Goal: Information Seeking & Learning: Learn about a topic

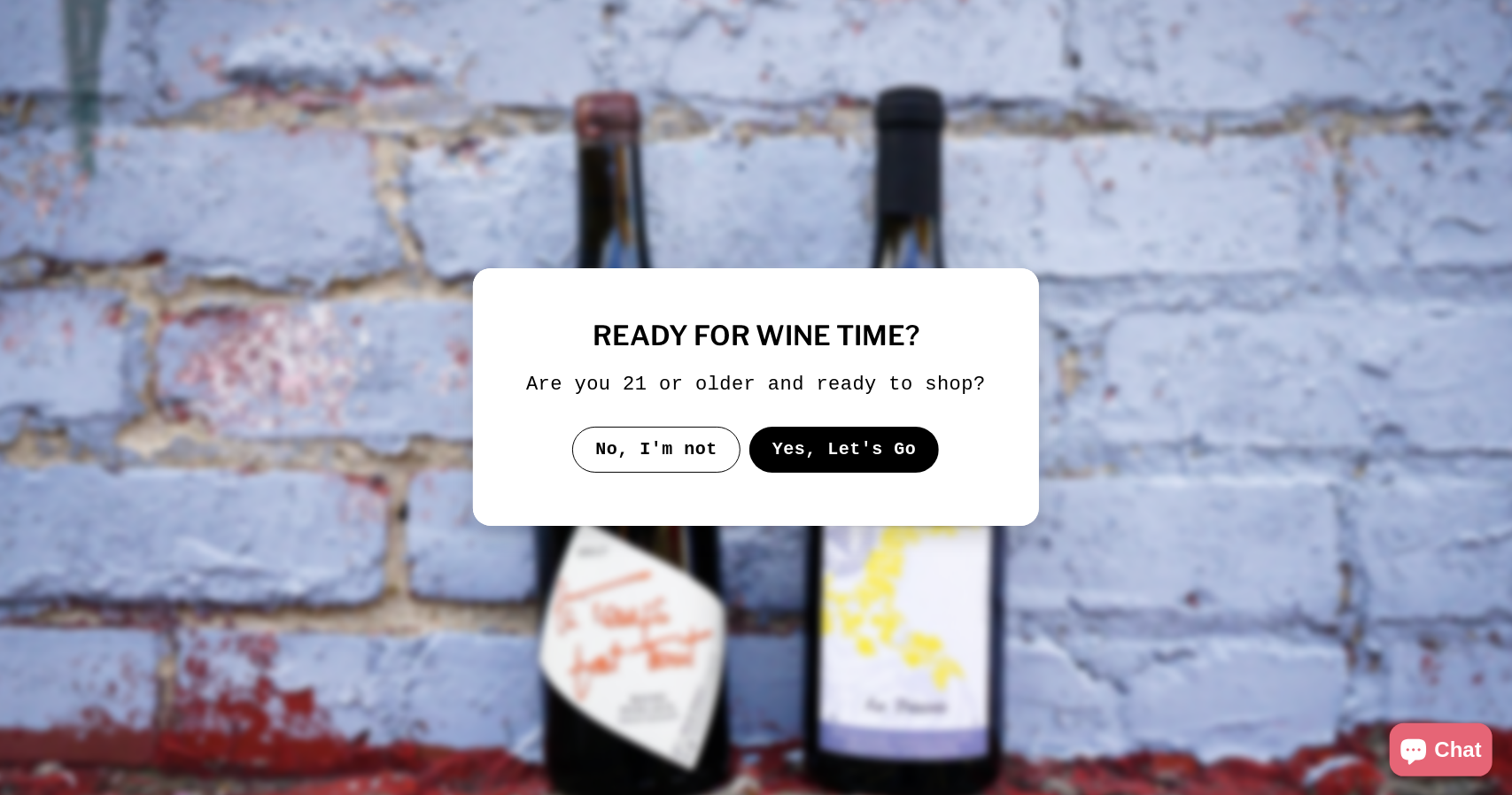
click at [836, 467] on button "Yes, Let's Go" at bounding box center [844, 450] width 191 height 46
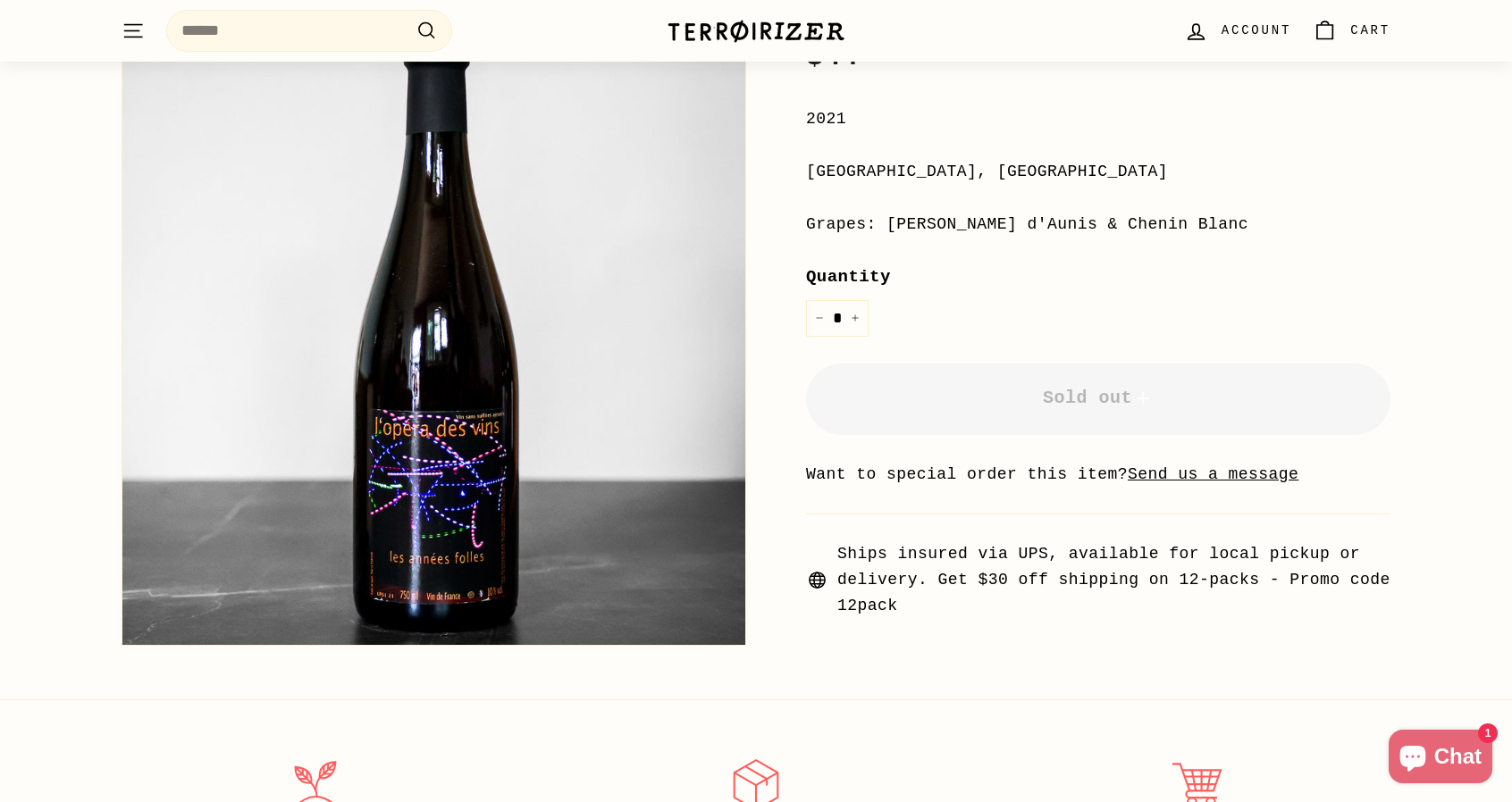
scroll to position [329, 0]
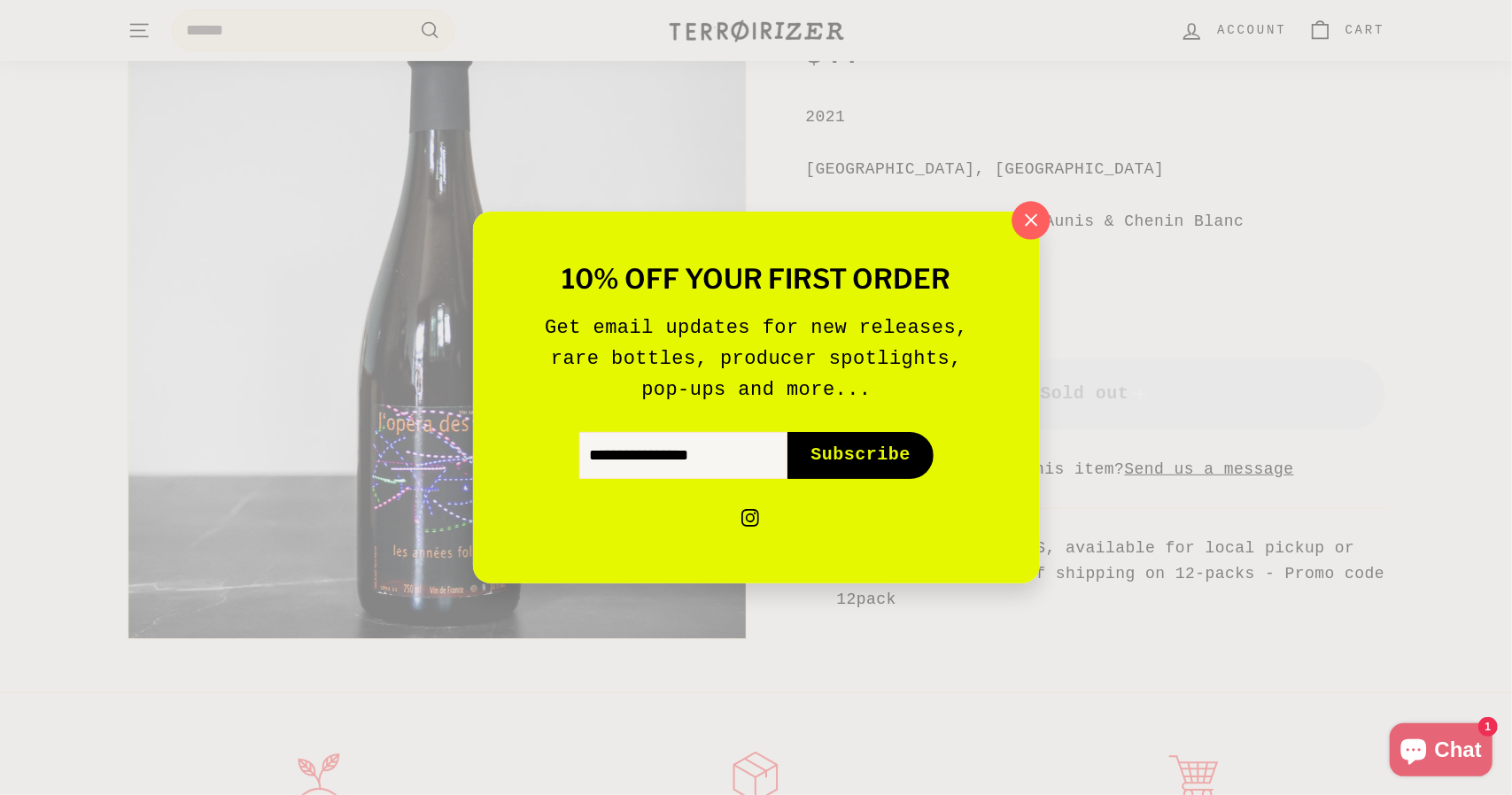
click at [1038, 218] on icon "button" at bounding box center [1030, 220] width 27 height 27
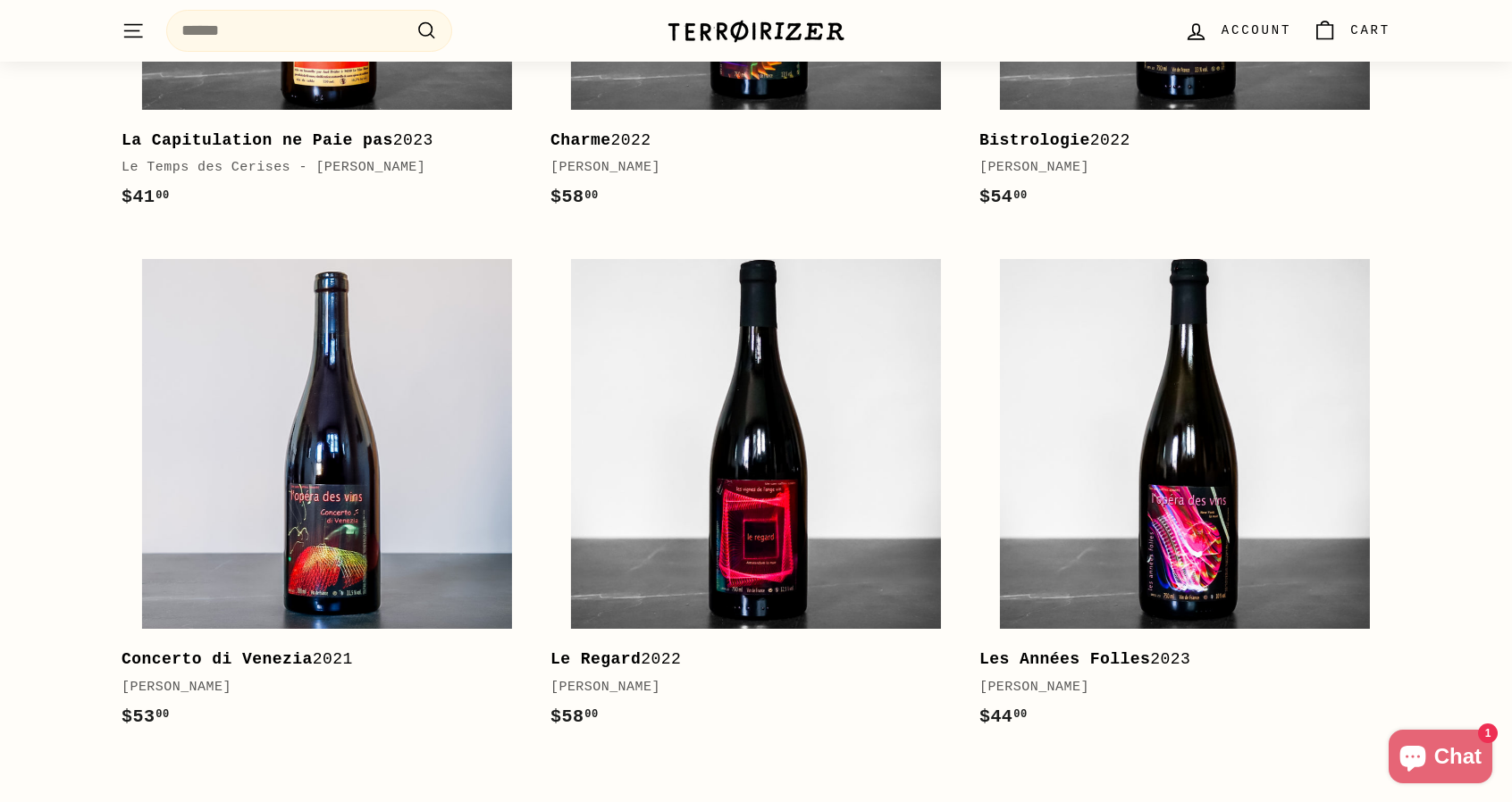
scroll to position [2698, 0]
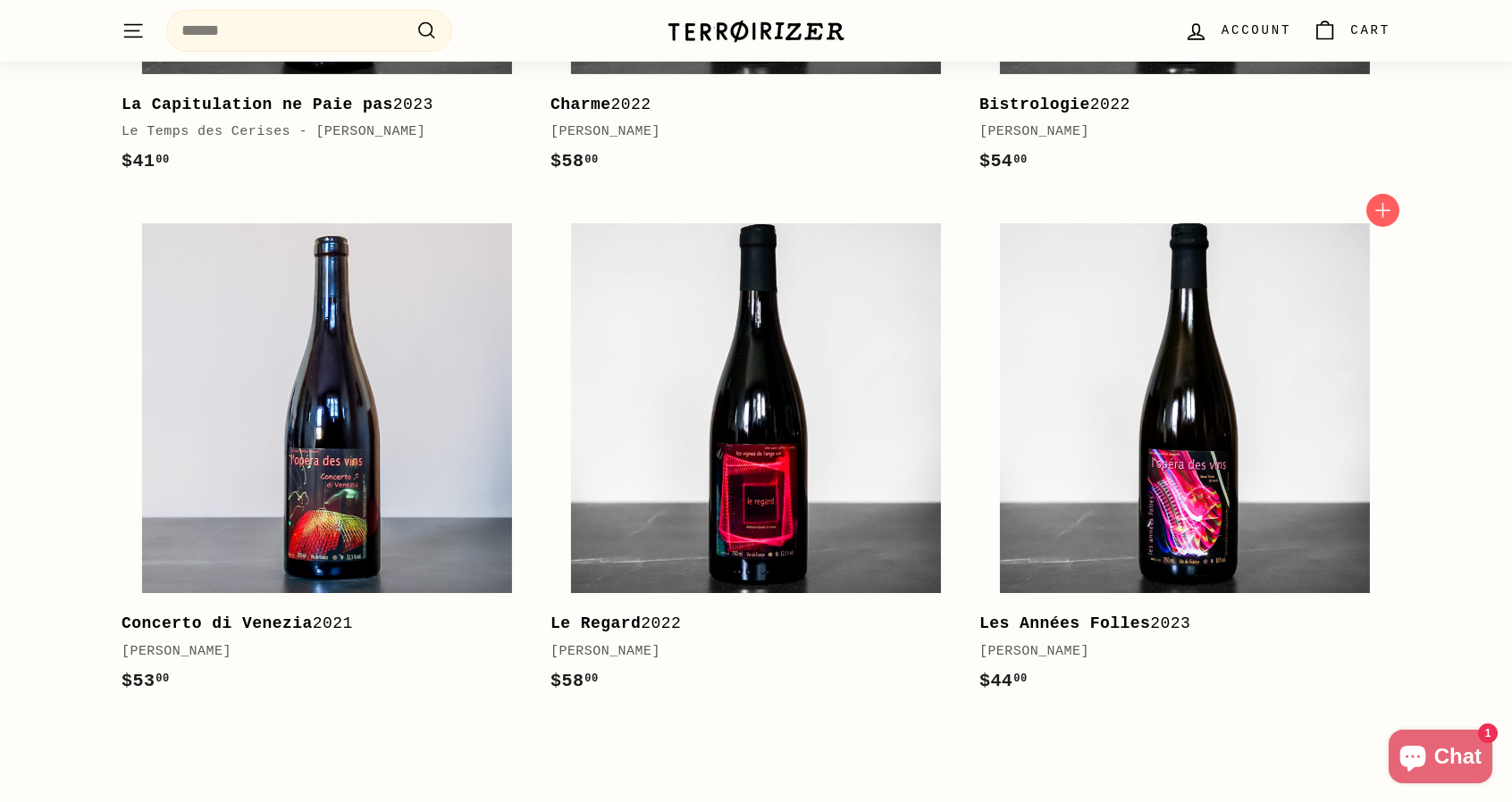
click at [1103, 614] on b "Les Années Folles" at bounding box center [1065, 623] width 171 height 18
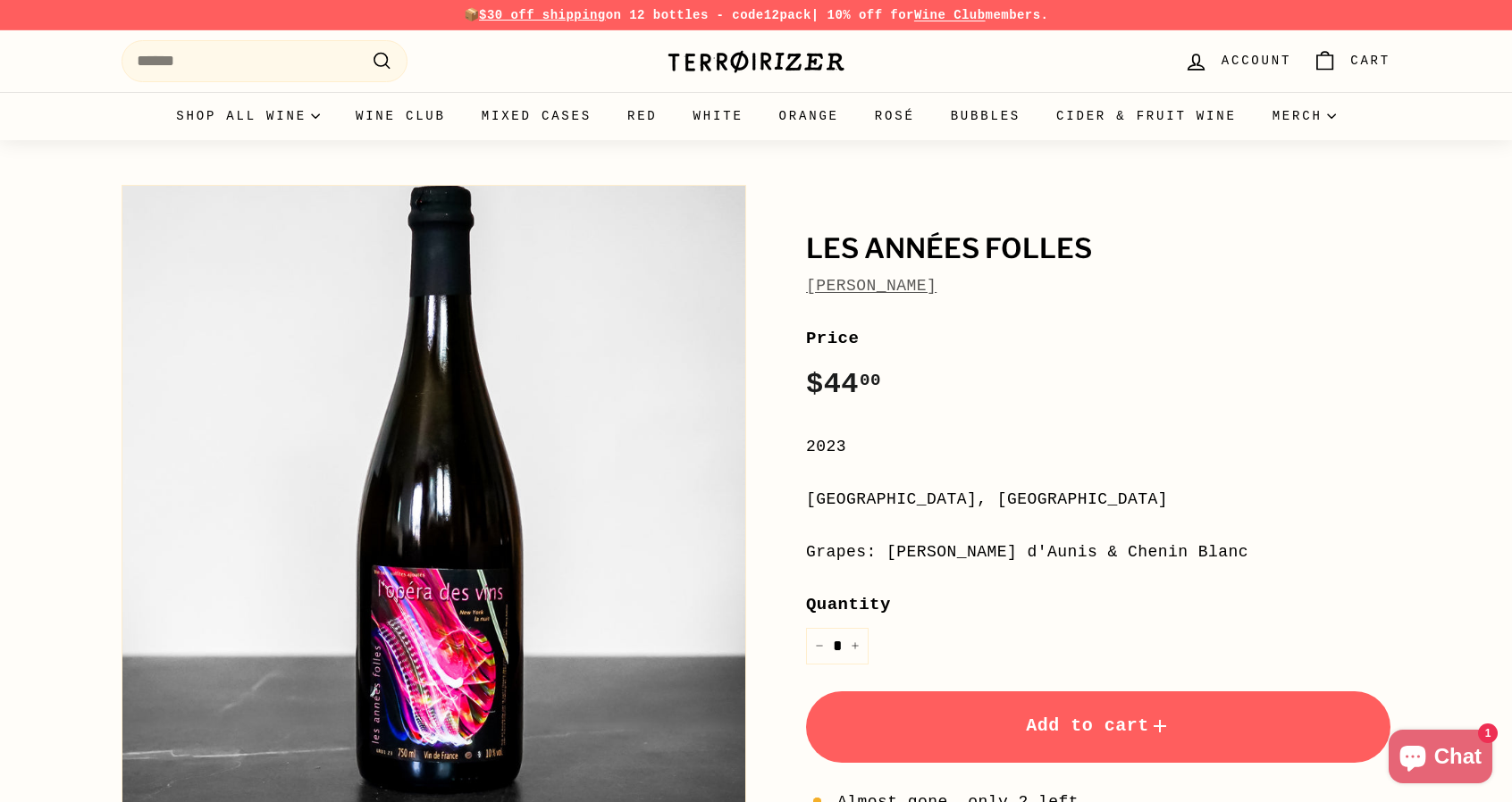
click at [899, 282] on link "[PERSON_NAME]" at bounding box center [871, 286] width 130 height 18
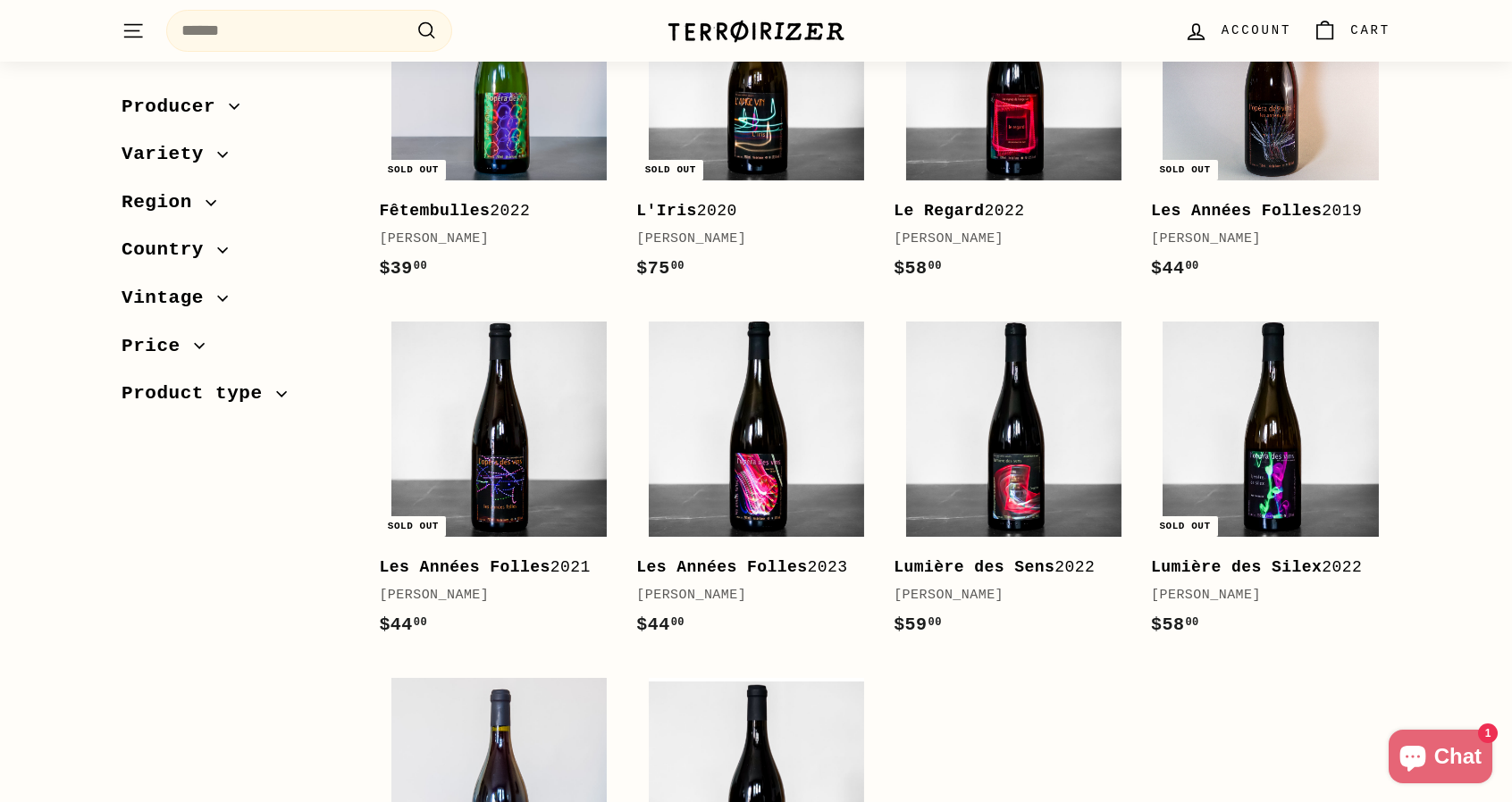
scroll to position [873, 0]
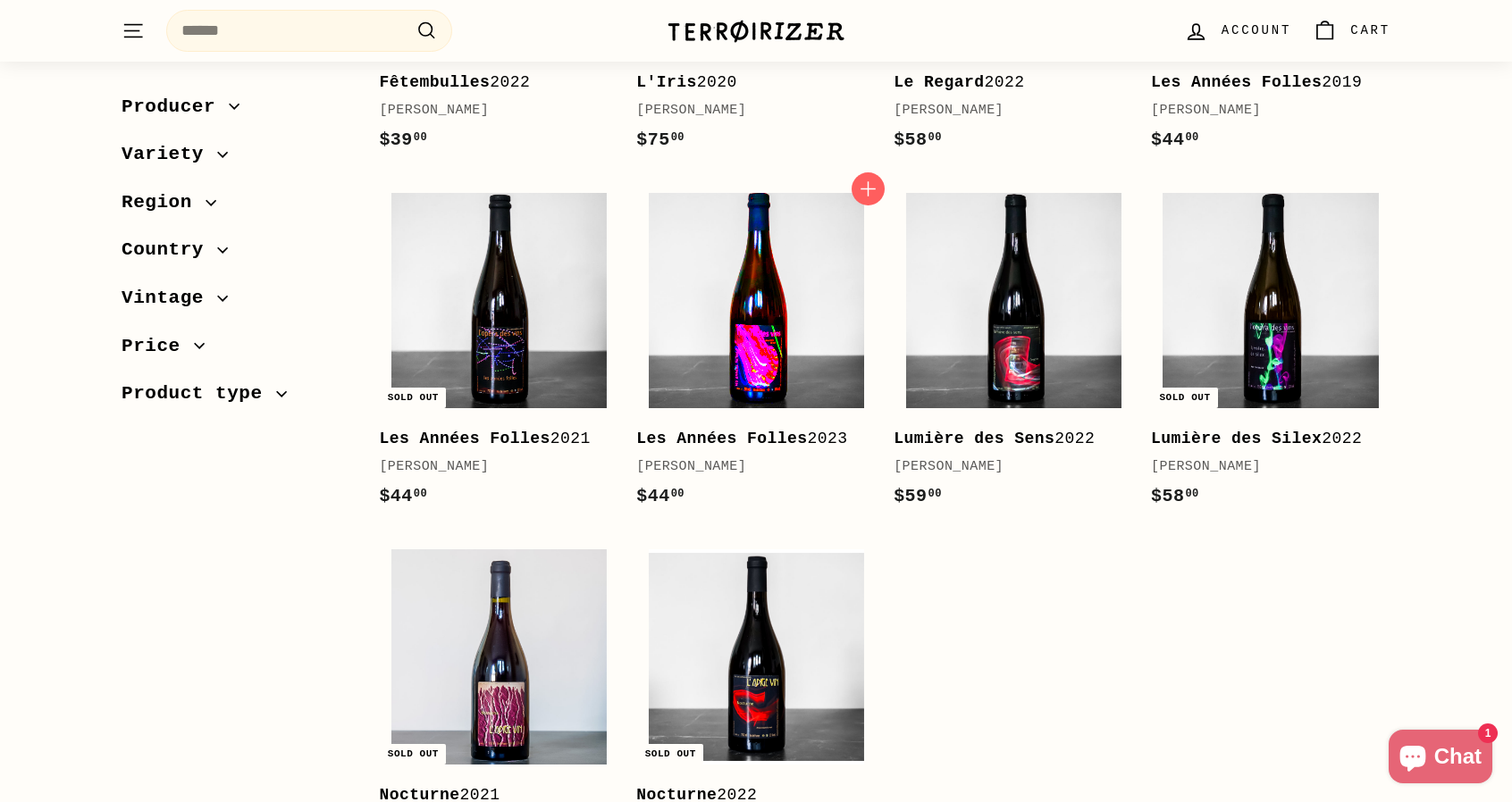
click at [756, 336] on img at bounding box center [756, 300] width 215 height 215
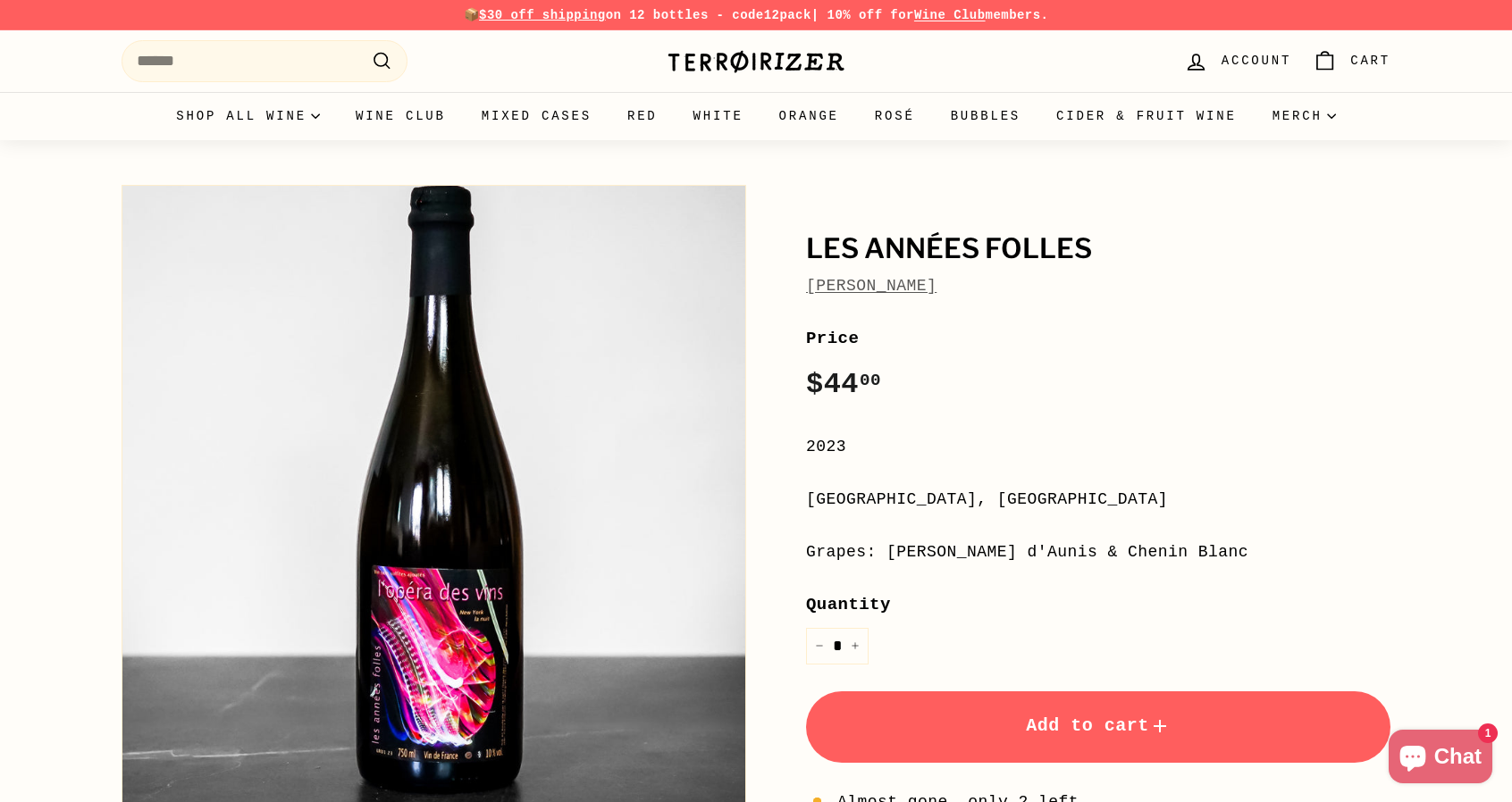
click at [1042, 553] on div "Grapes: [PERSON_NAME] d'Aunis & Chenin Blanc" at bounding box center [1098, 552] width 585 height 26
click at [1042, 553] on div "Grapes: Pineau d'Aunis & Chenin Blanc" at bounding box center [1098, 552] width 585 height 26
click at [926, 273] on span "[PERSON_NAME]" at bounding box center [871, 286] width 130 height 26
click at [918, 281] on link "[PERSON_NAME]" at bounding box center [871, 286] width 130 height 18
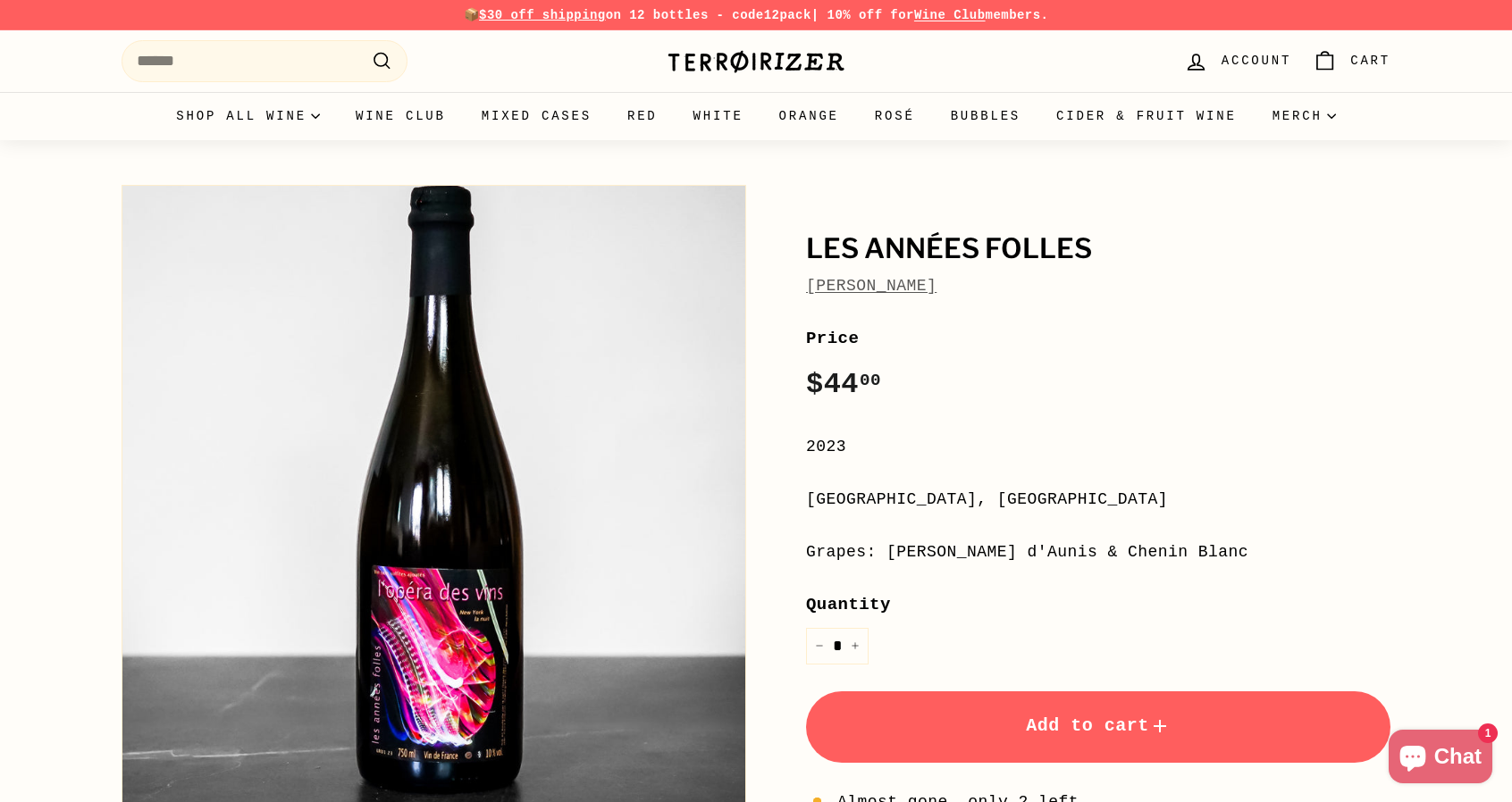
click at [1013, 546] on div "Grapes: [PERSON_NAME] d'Aunis & Chenin Blanc" at bounding box center [1098, 552] width 585 height 26
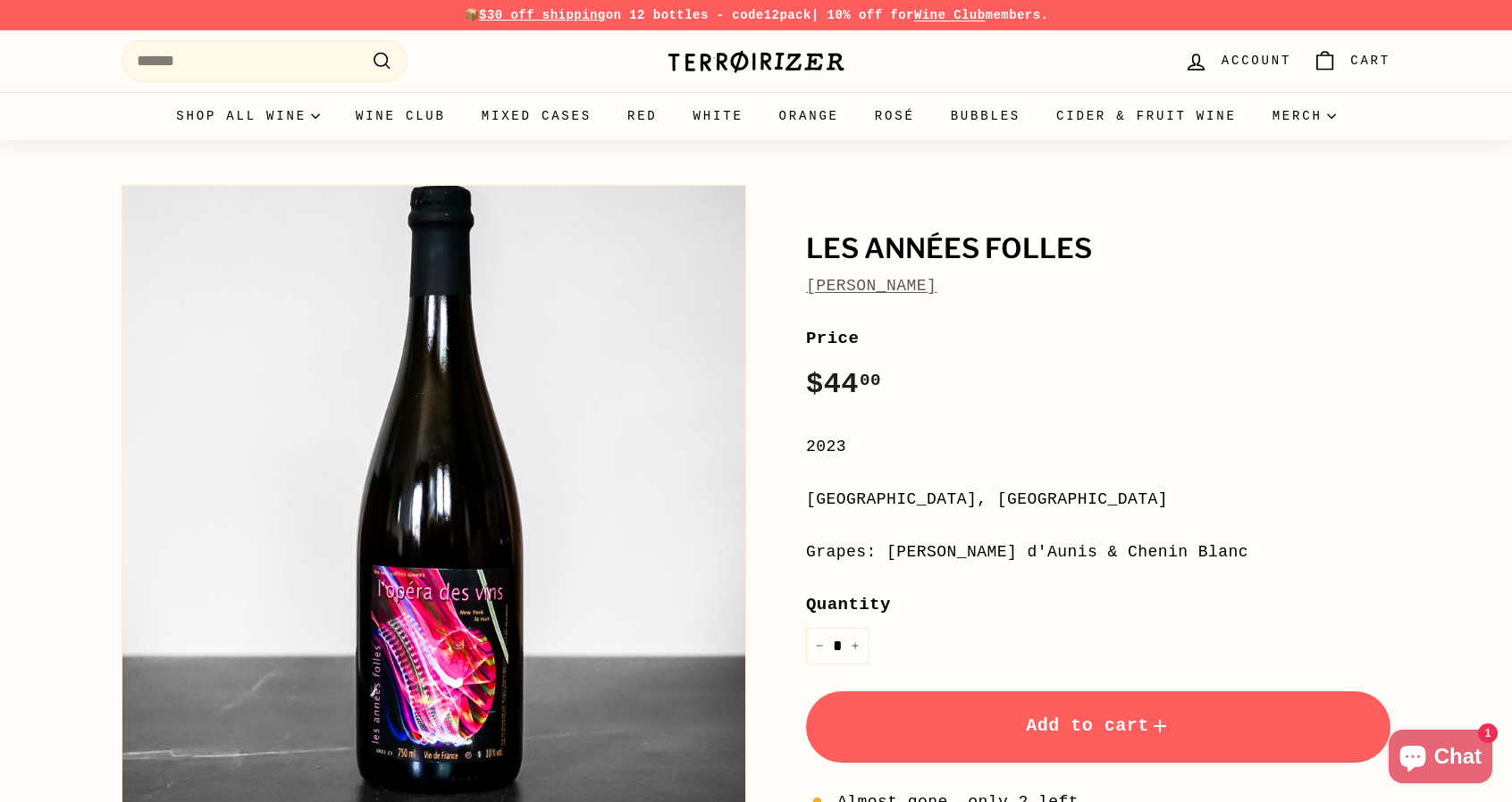
click at [932, 494] on div "[GEOGRAPHIC_DATA], [GEOGRAPHIC_DATA]" at bounding box center [1098, 499] width 585 height 26
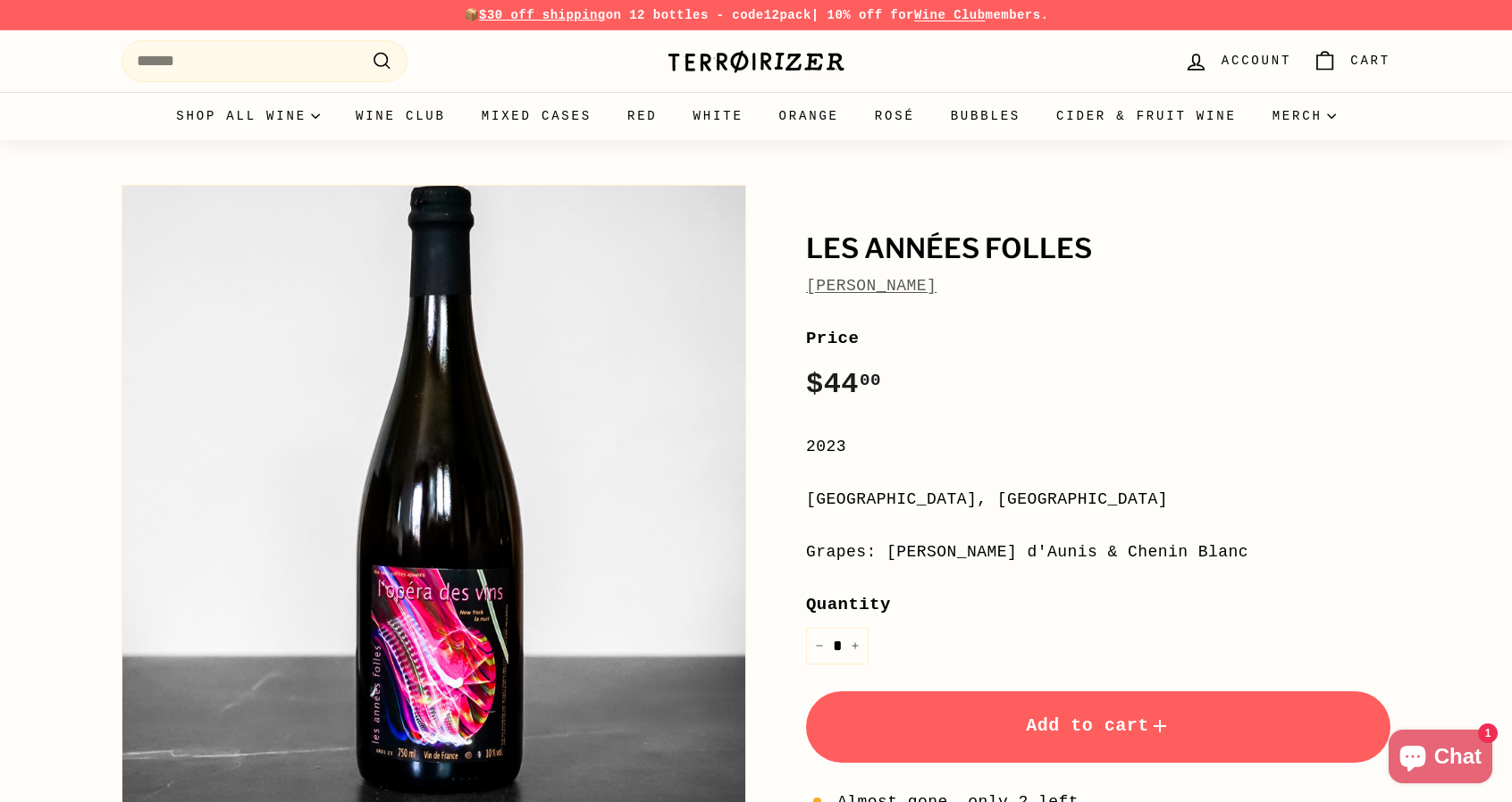
click at [932, 494] on div "[GEOGRAPHIC_DATA], [GEOGRAPHIC_DATA]" at bounding box center [1098, 499] width 585 height 26
